Goal: Task Accomplishment & Management: Complete application form

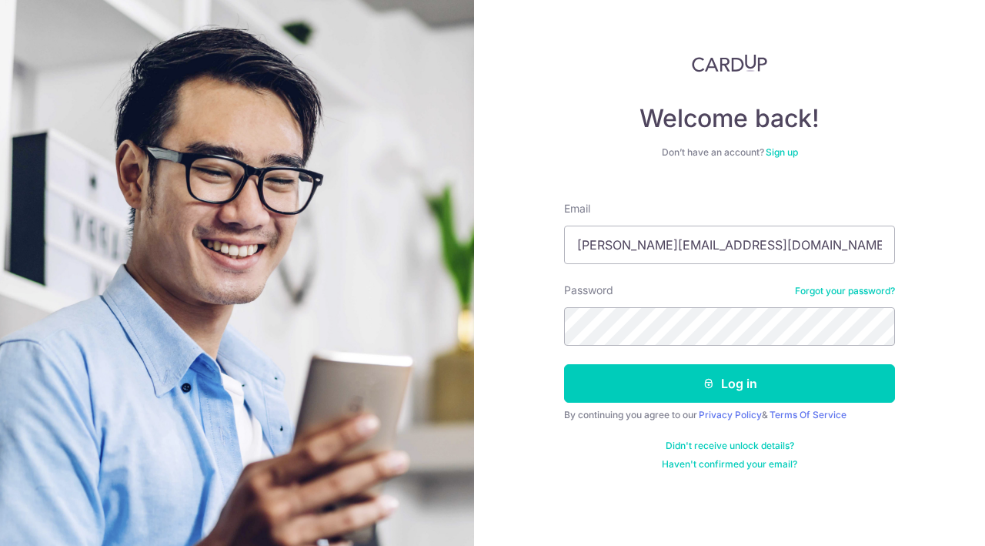
type input "[PERSON_NAME][EMAIL_ADDRESS][DOMAIN_NAME]"
click at [564, 364] on button "Log in" at bounding box center [729, 383] width 331 height 38
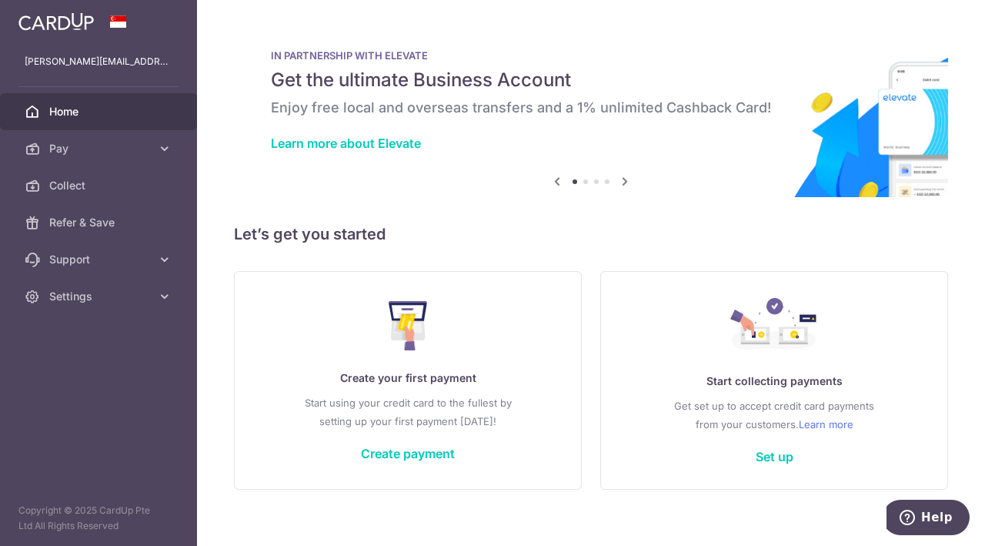
click at [57, 152] on span "Pay" at bounding box center [100, 148] width 102 height 15
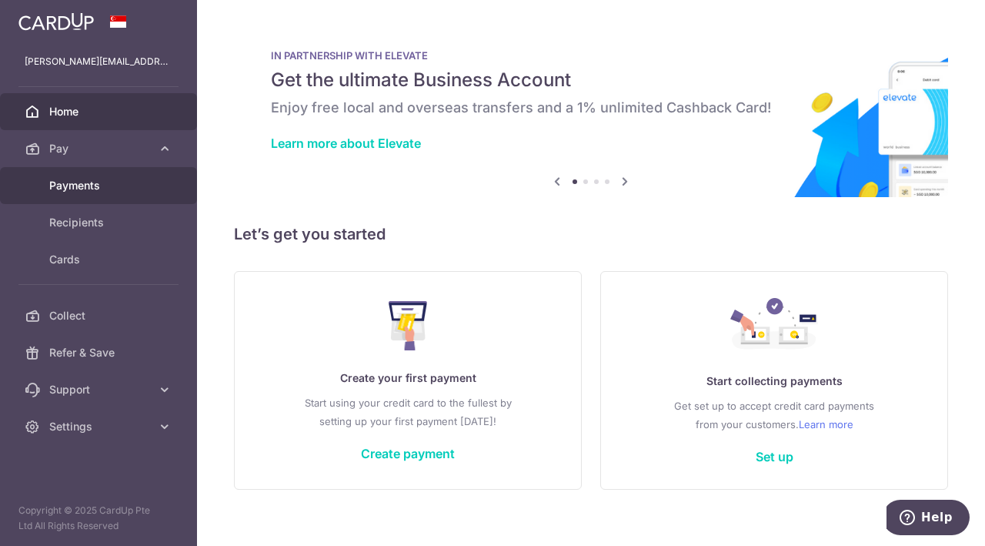
click at [115, 190] on span "Payments" at bounding box center [100, 185] width 102 height 15
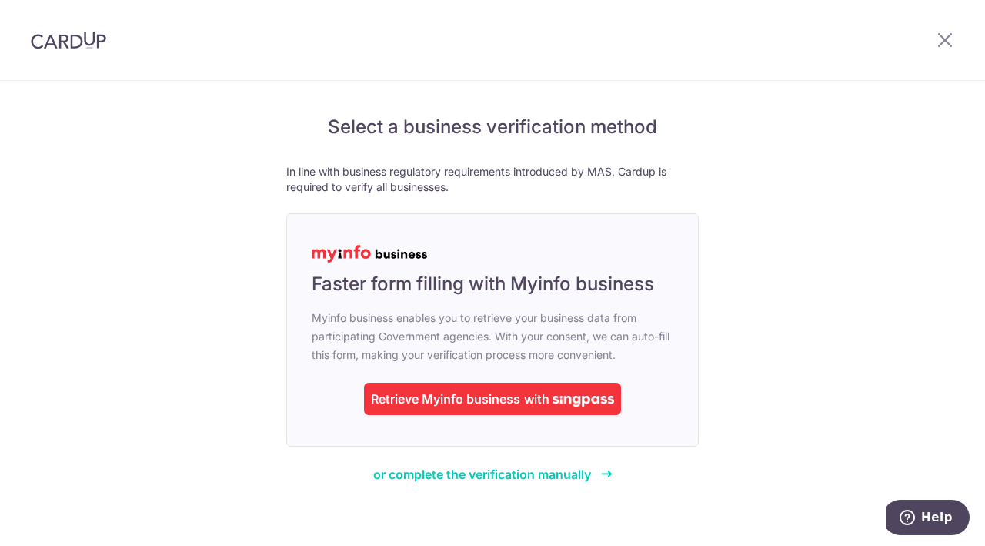
scroll to position [18, 0]
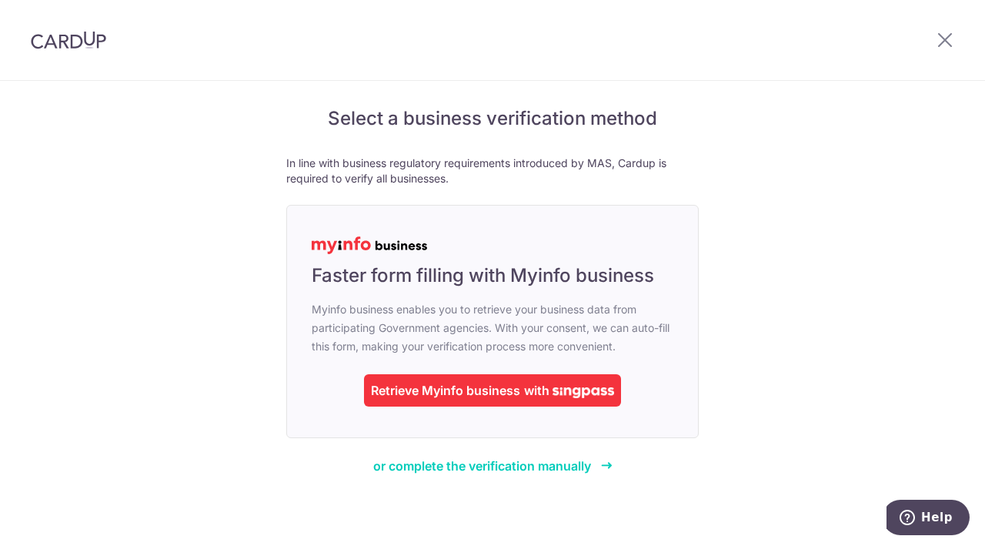
click at [562, 393] on img at bounding box center [584, 392] width 62 height 11
